Goal: Task Accomplishment & Management: Complete application form

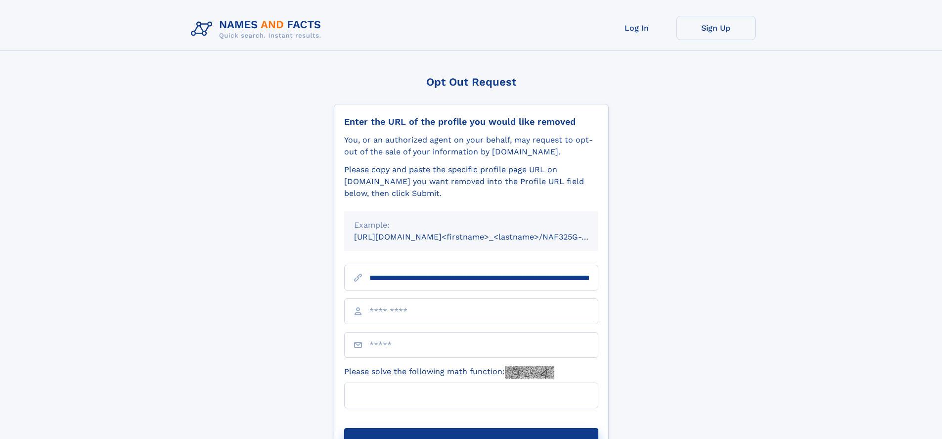
scroll to position [0, 103]
type input "**********"
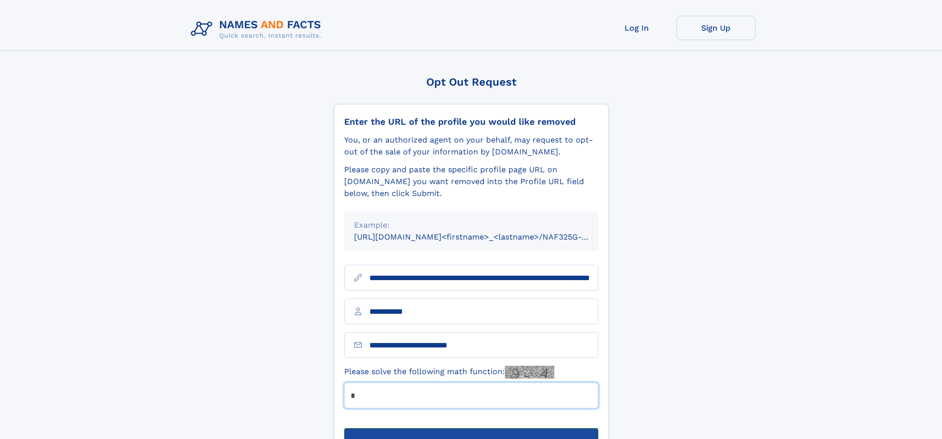
type input "*"
click at [471, 428] on button "Submit Opt Out Request" at bounding box center [471, 444] width 254 height 32
